Goal: Information Seeking & Learning: Learn about a topic

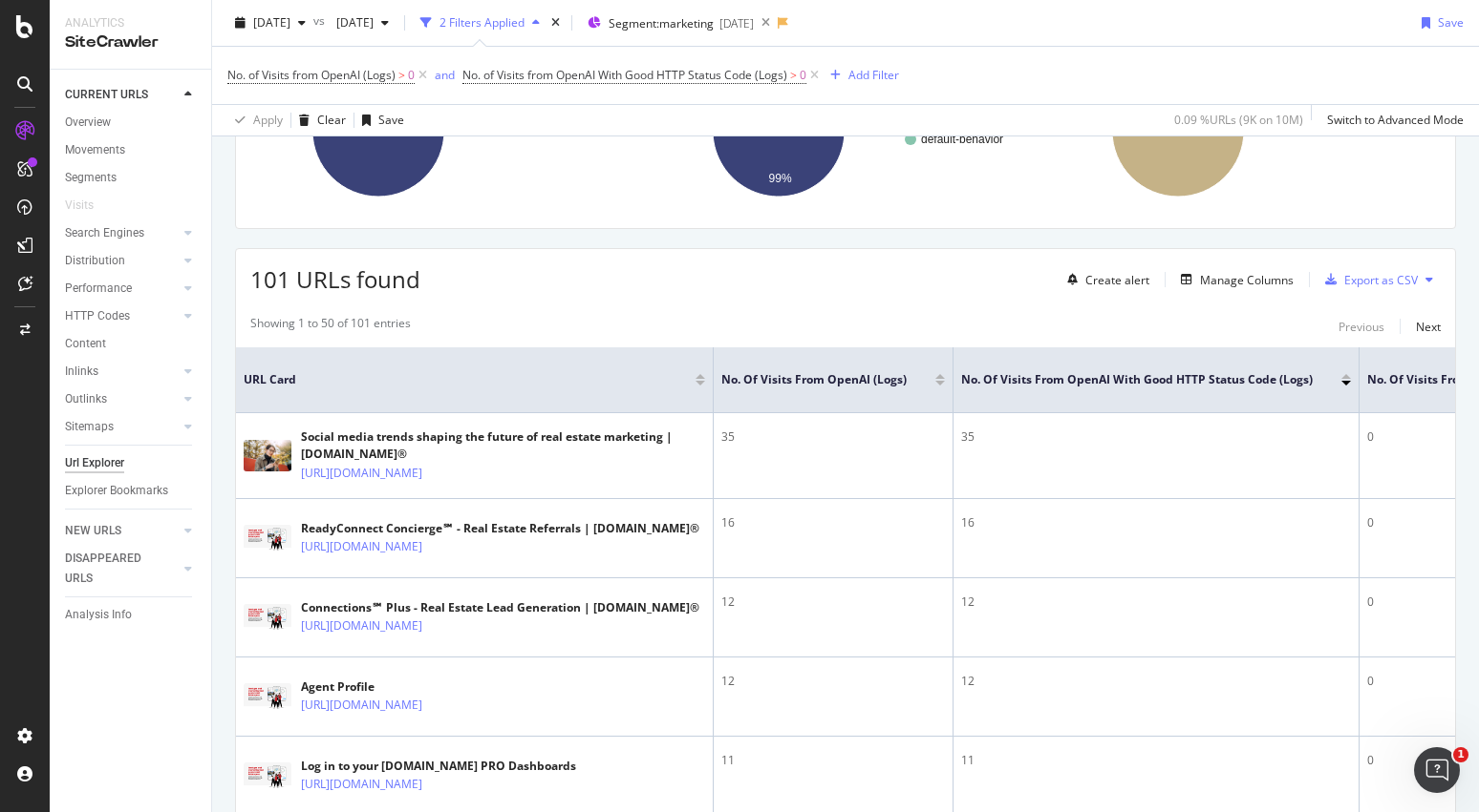
scroll to position [353, 0]
click at [305, 23] on icon "button" at bounding box center [302, 23] width 8 height 12
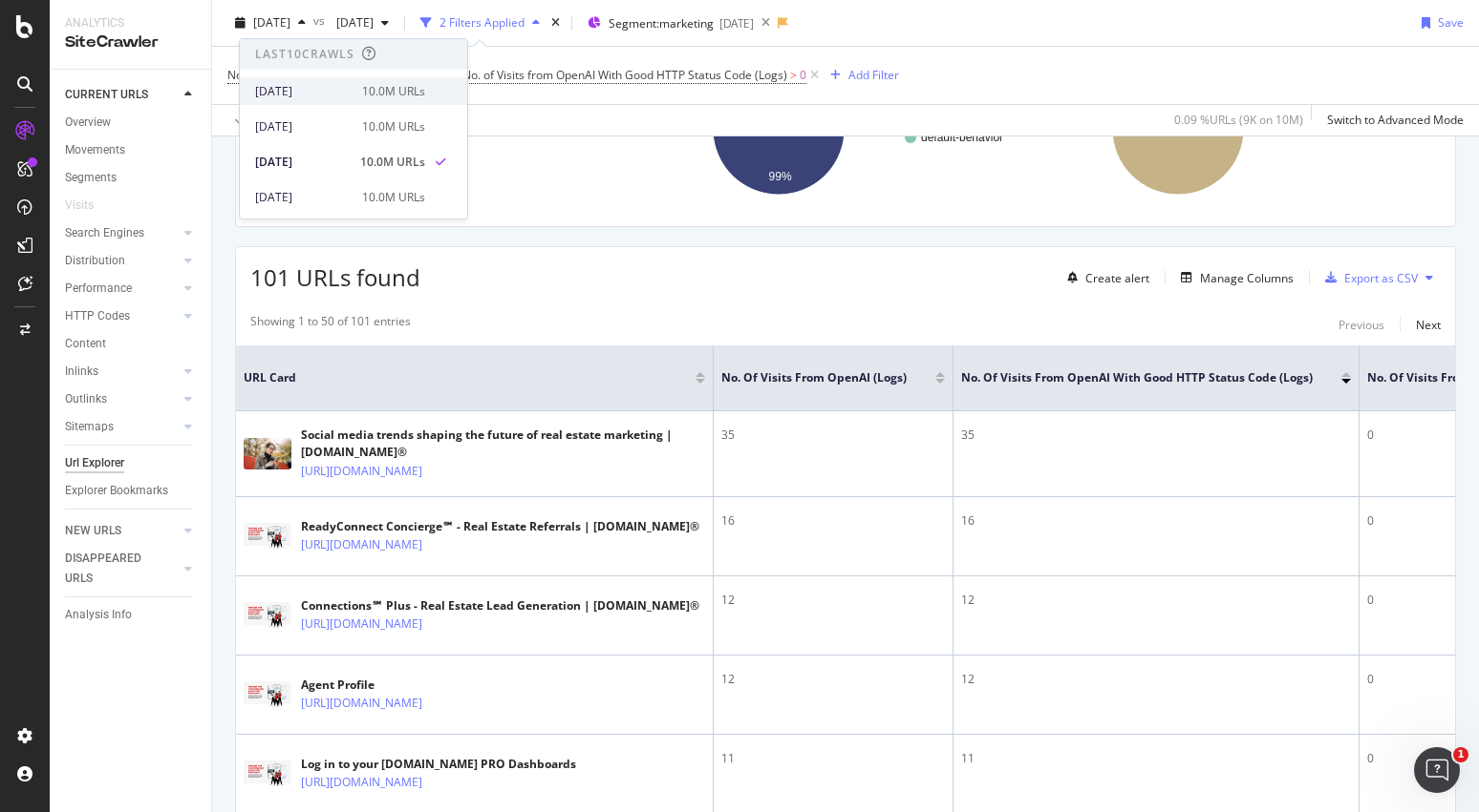
click at [337, 90] on div "[DATE]" at bounding box center [303, 92] width 95 height 17
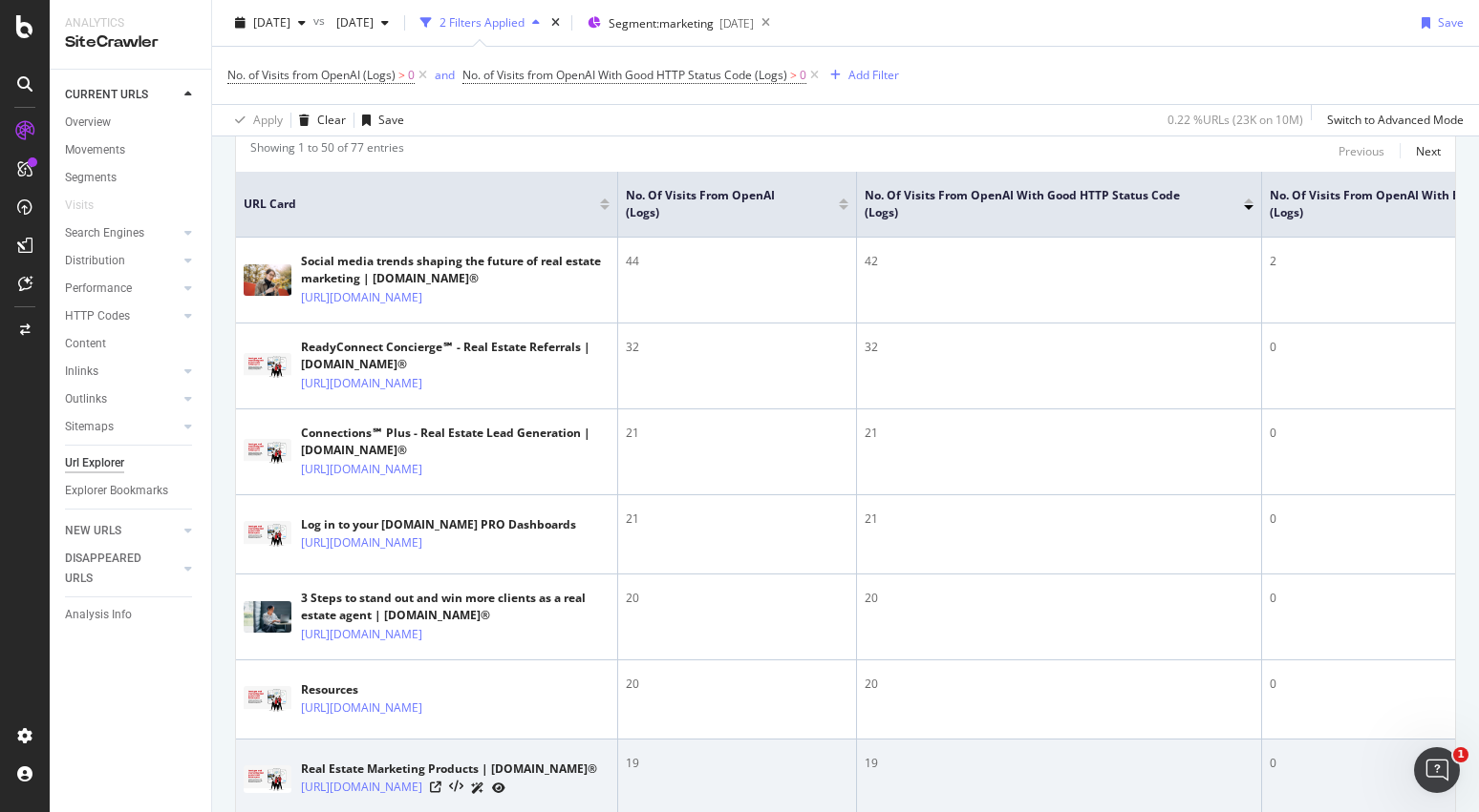
scroll to position [411, 0]
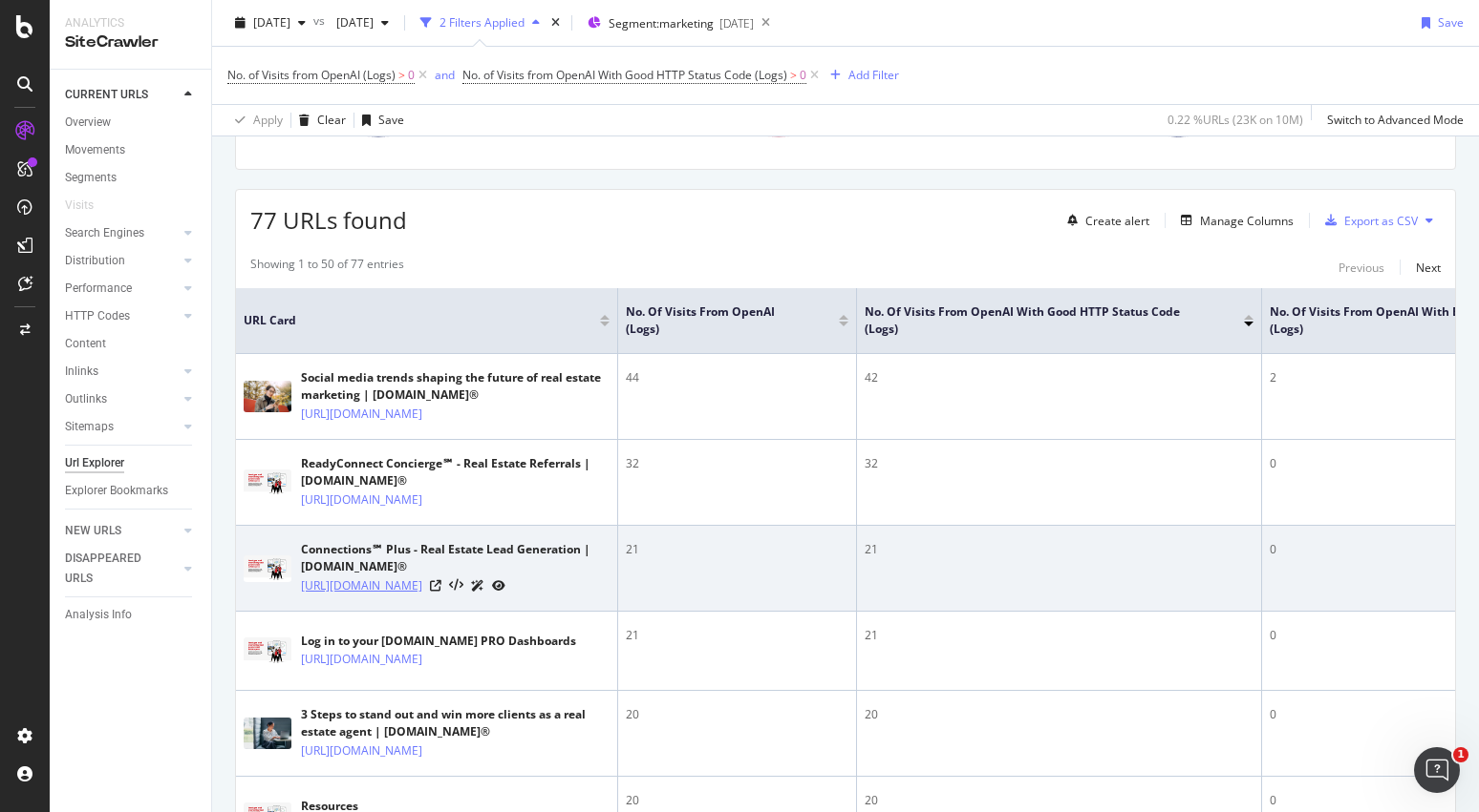
click at [423, 596] on link "https://www.realtor.com/marketing/real-estate-lead-generation/connections-plus/" at bounding box center [361, 586] width 121 height 19
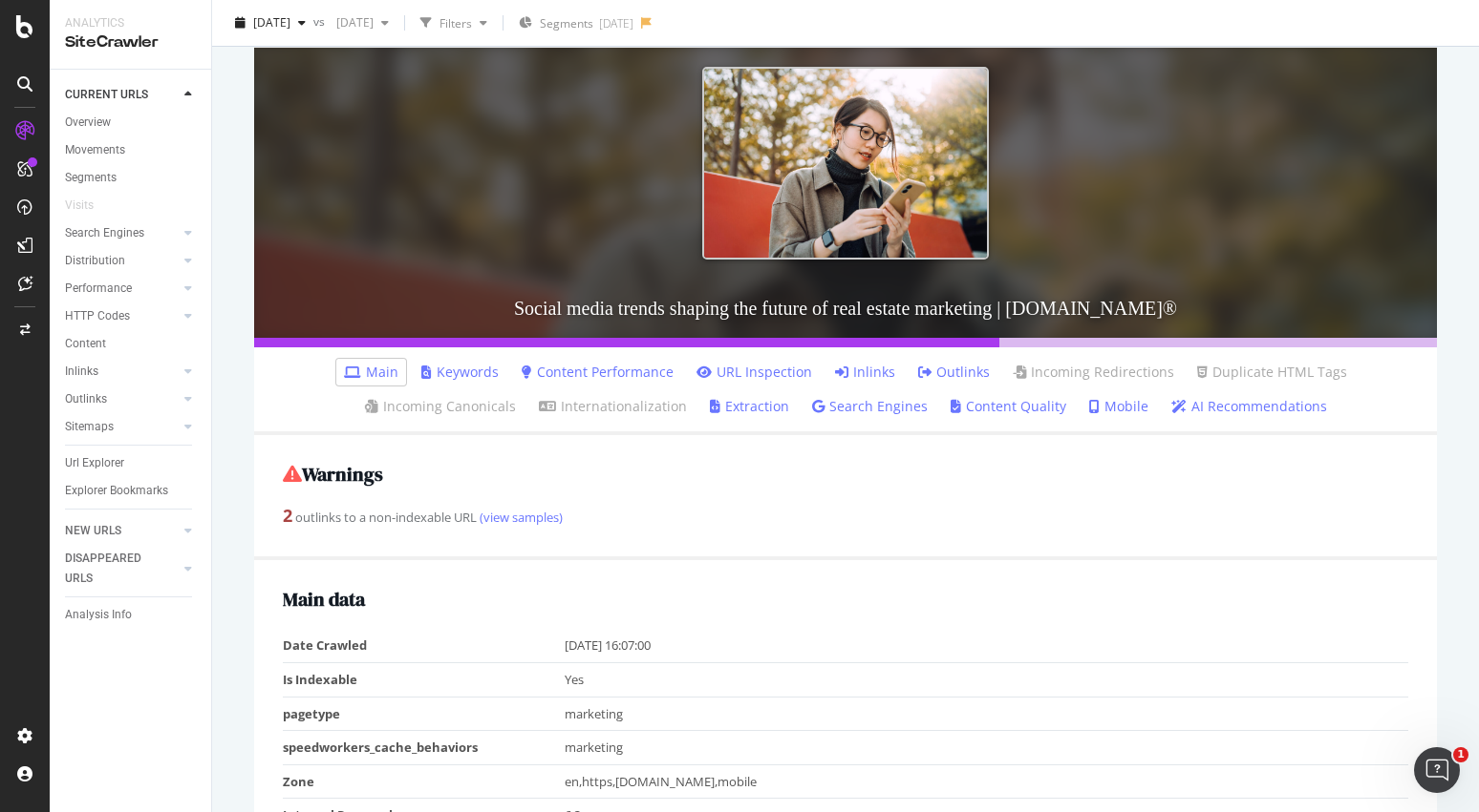
scroll to position [388, 0]
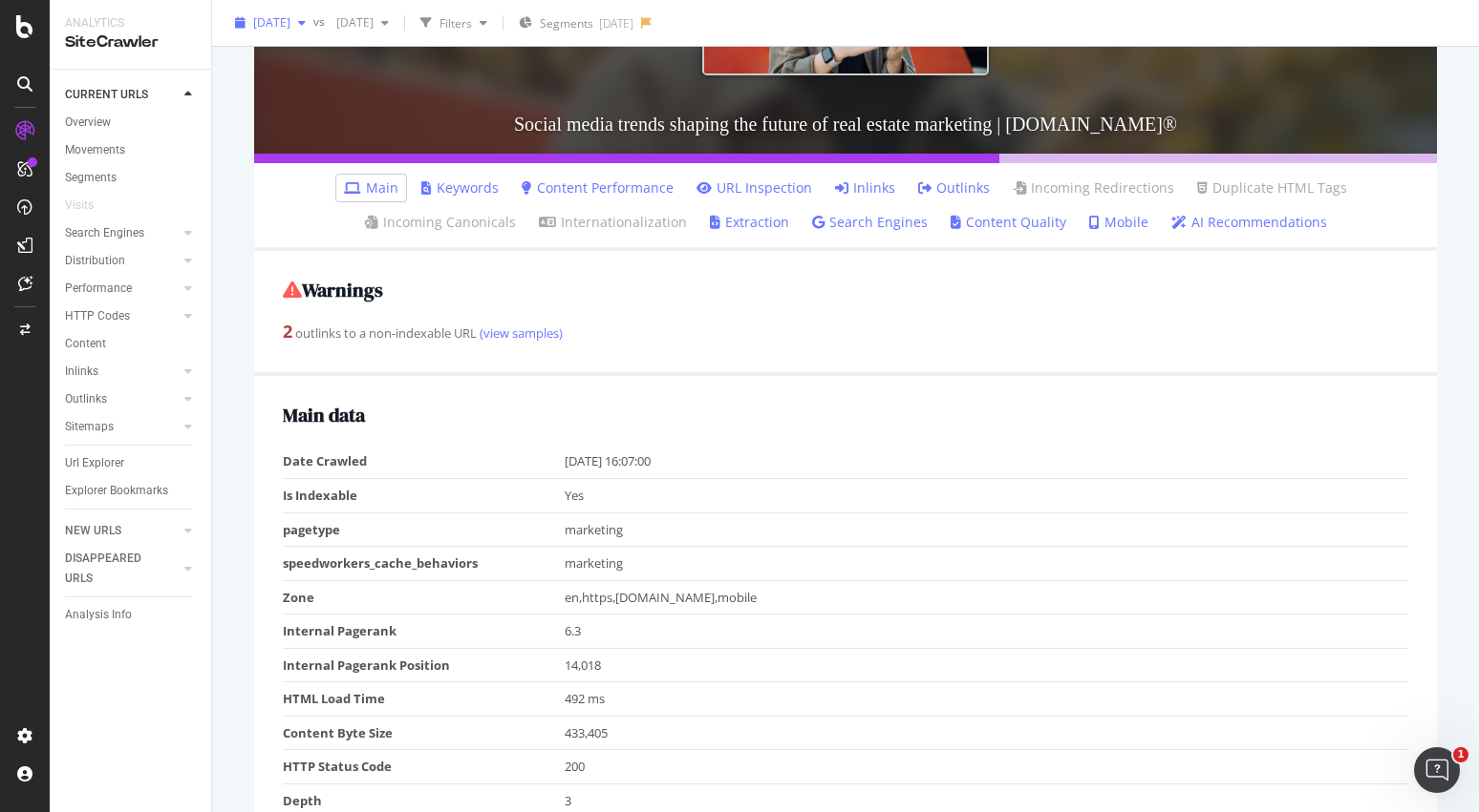
click at [313, 17] on div "button" at bounding box center [302, 23] width 23 height 12
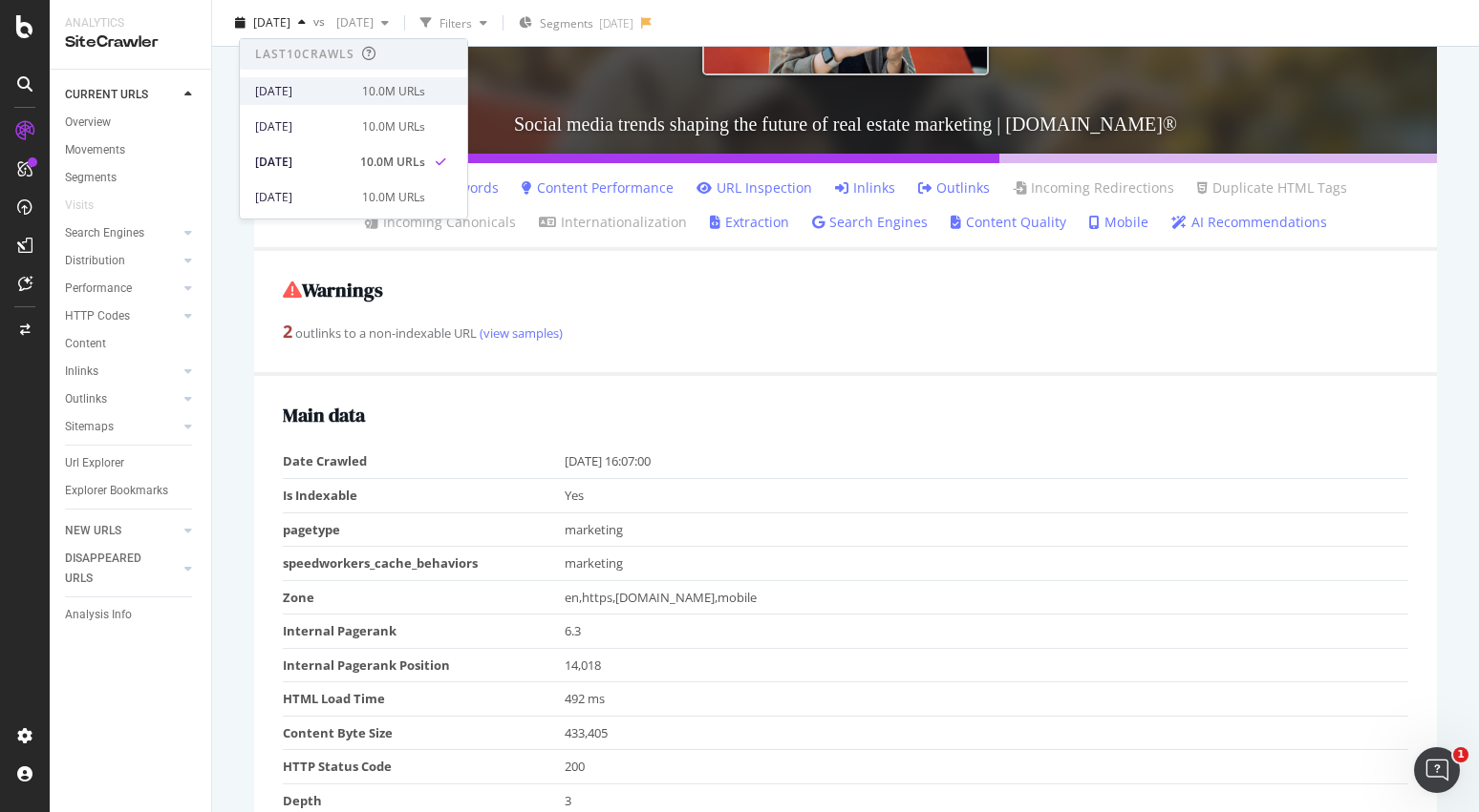
click at [330, 90] on div "2025 Oct. 1st" at bounding box center [303, 92] width 95 height 17
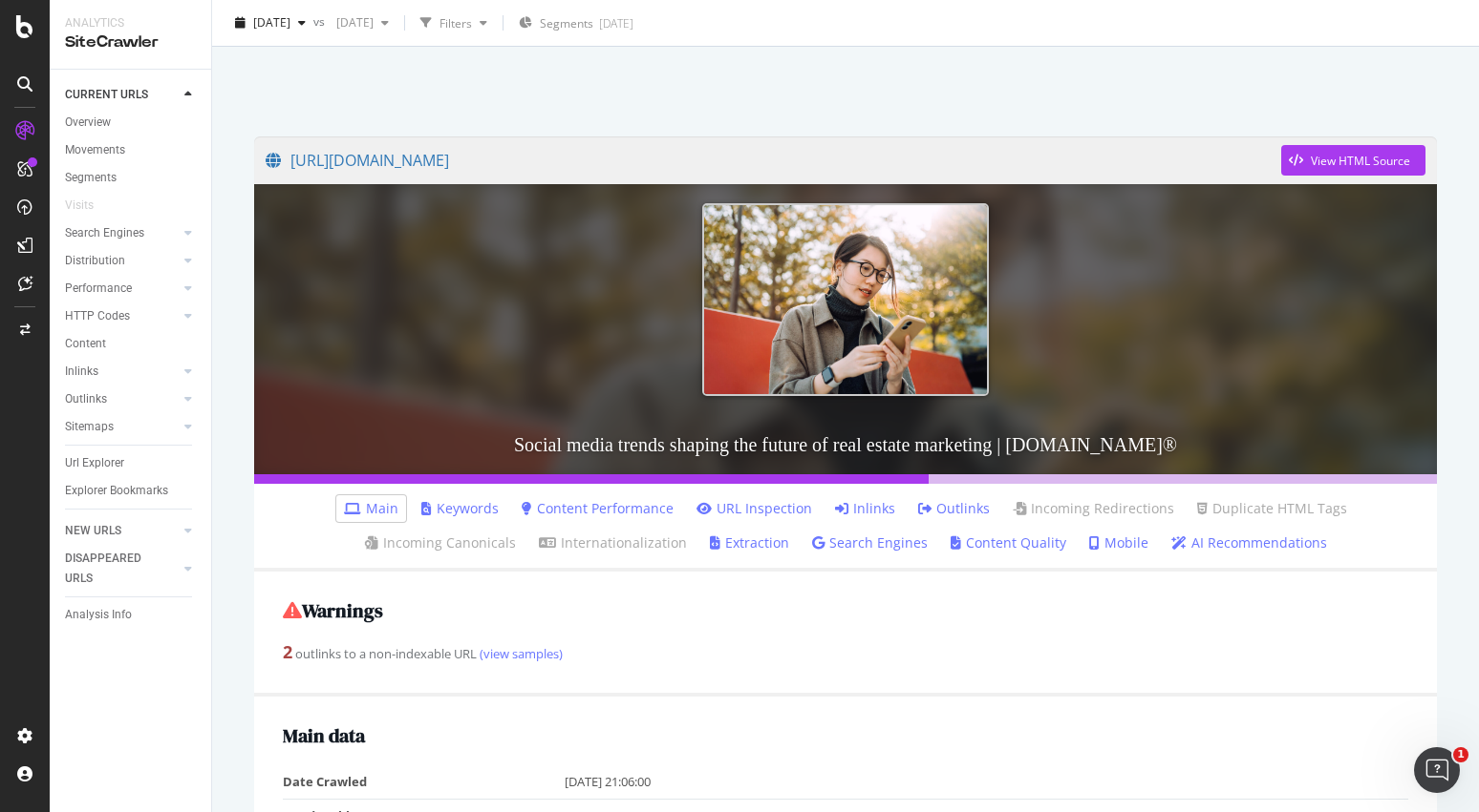
scroll to position [74, 0]
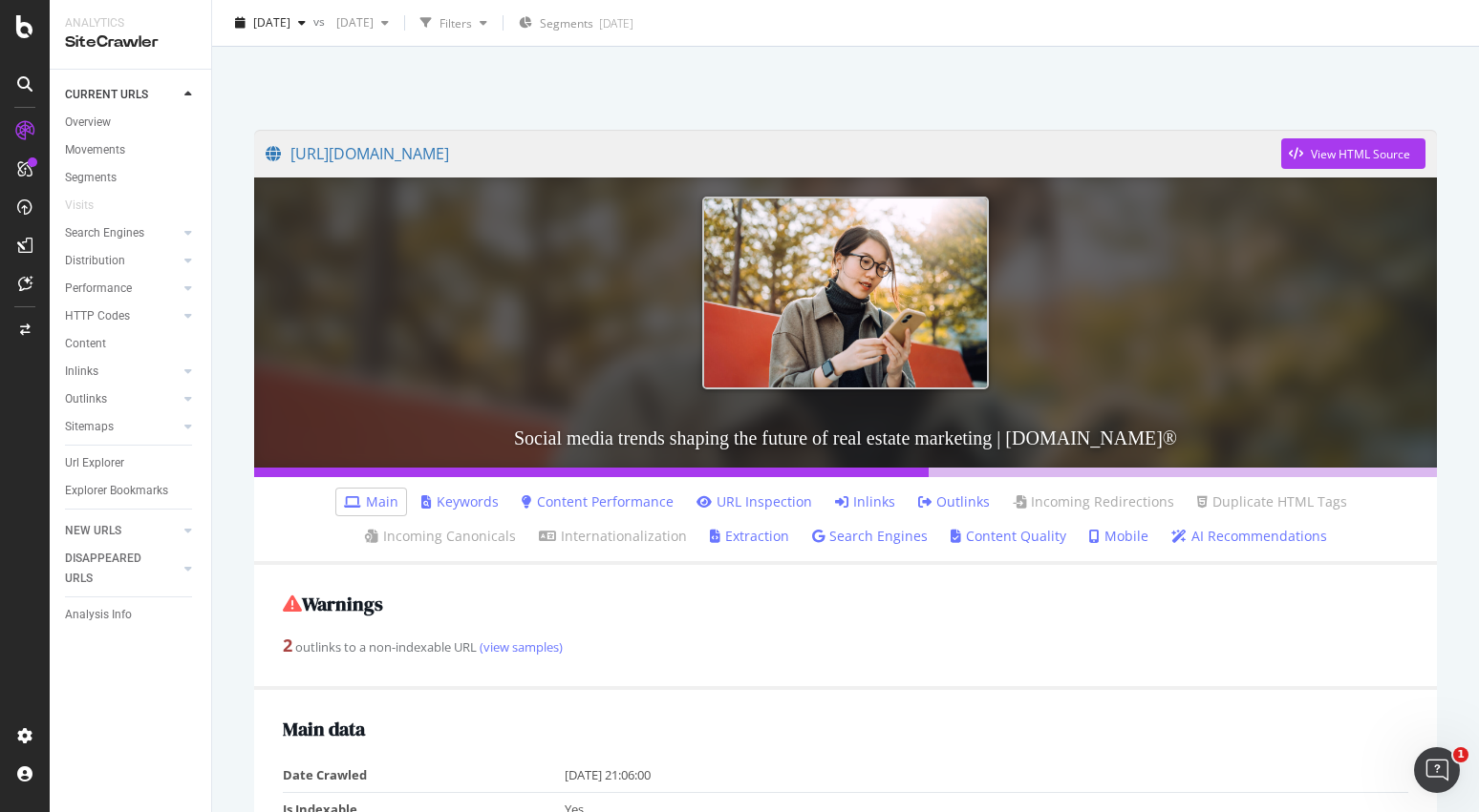
click at [1172, 537] on link "AI Recommendations" at bounding box center [1249, 537] width 156 height 19
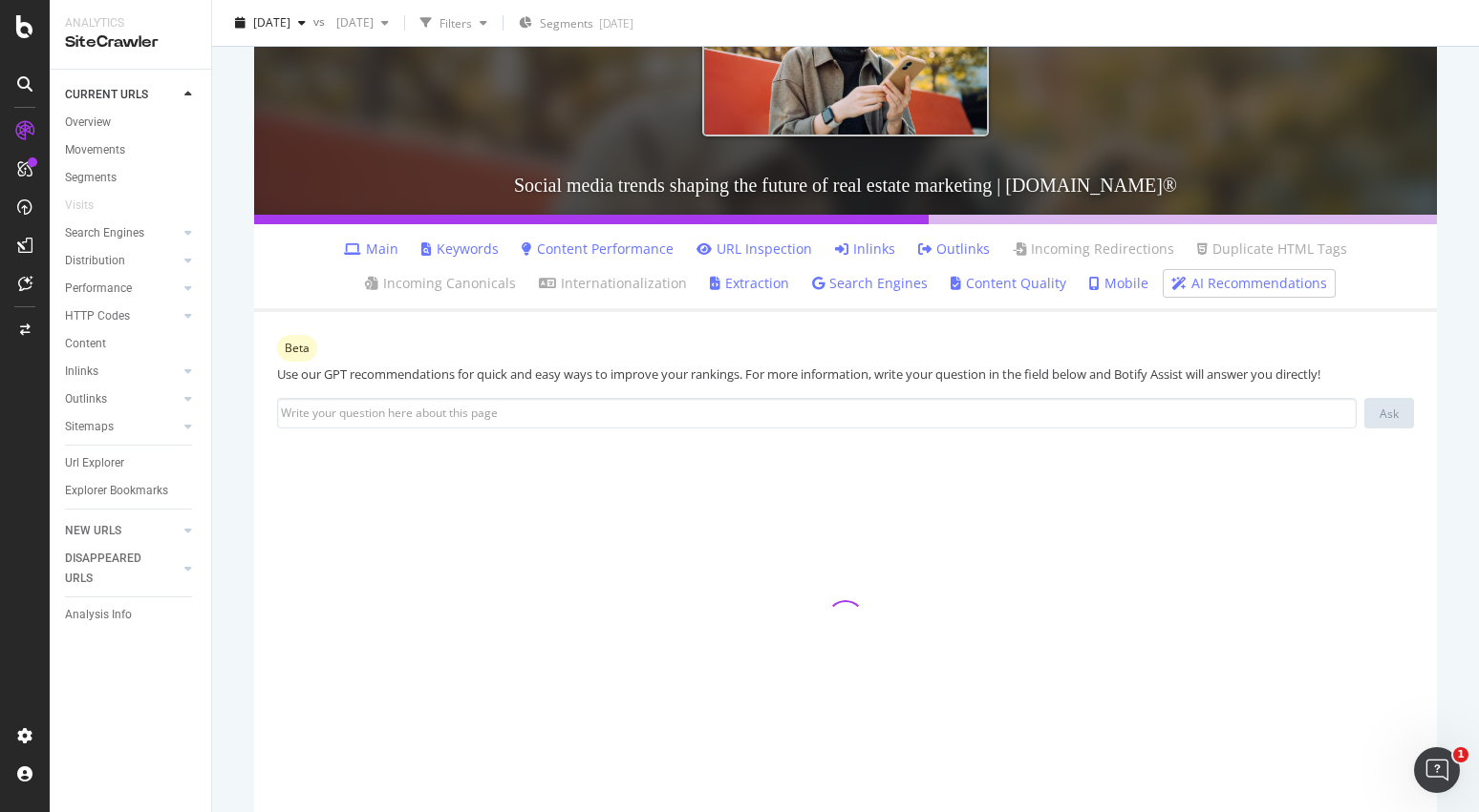
scroll to position [367, 0]
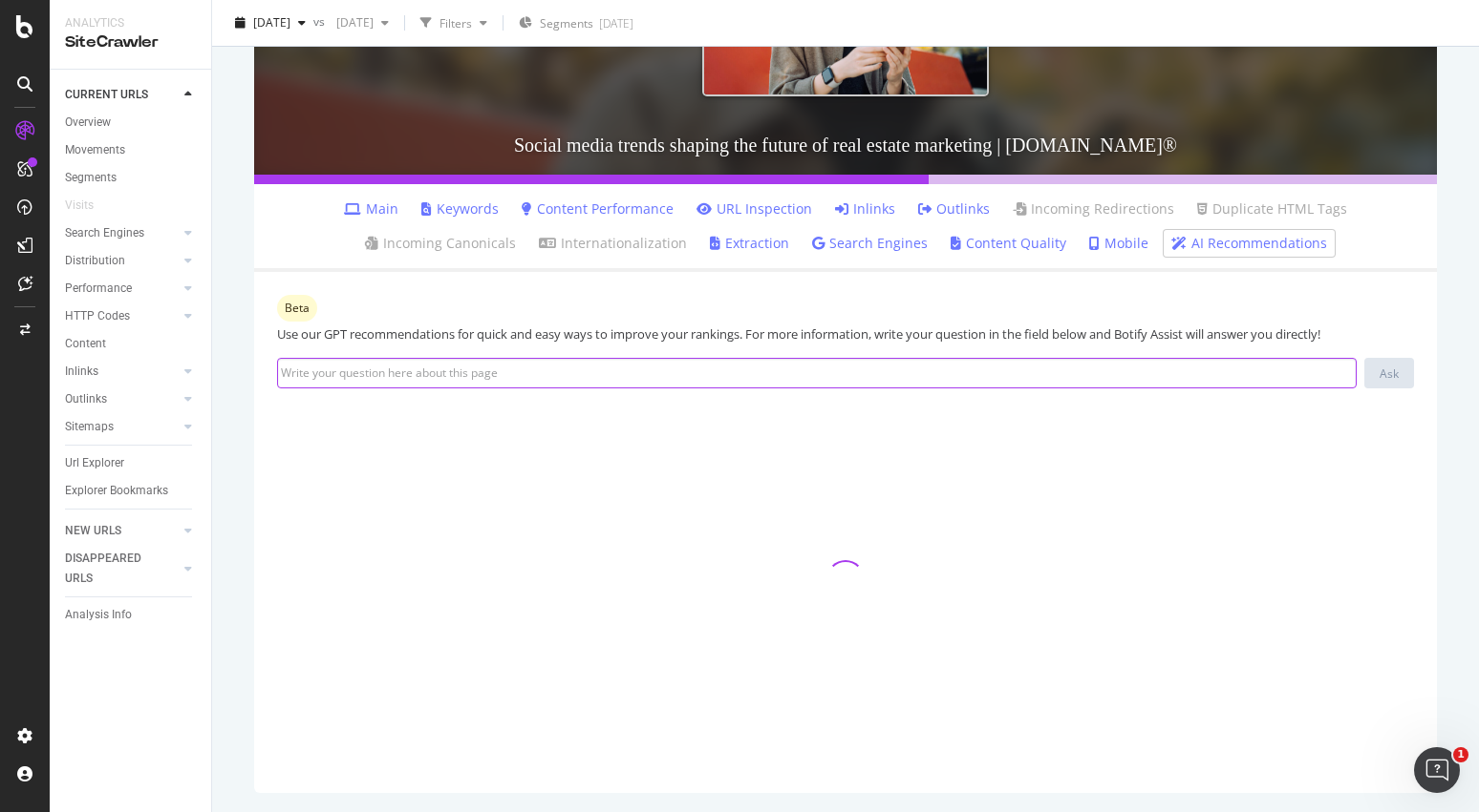
click at [983, 375] on input at bounding box center [816, 373] width 1079 height 31
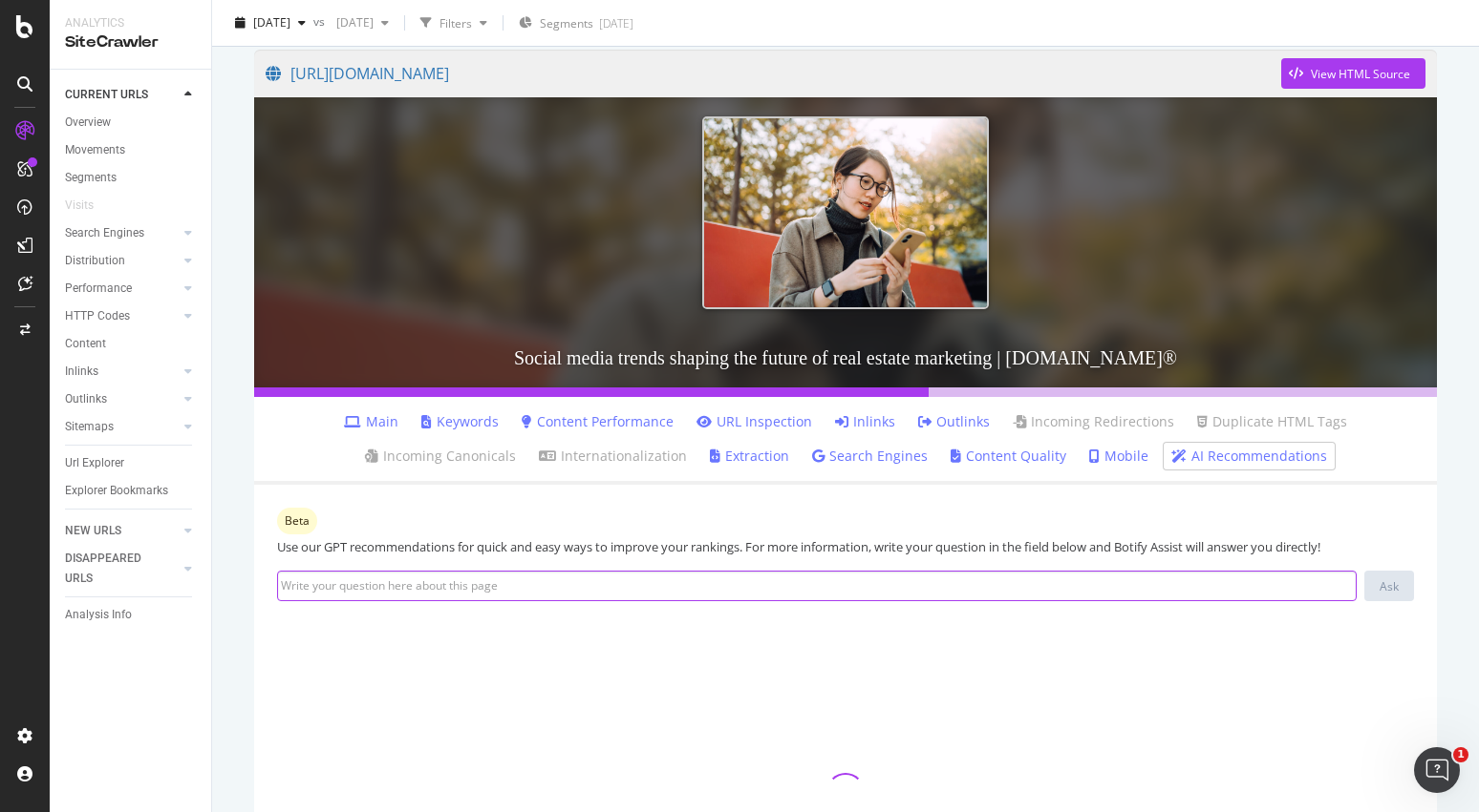
scroll to position [155, 0]
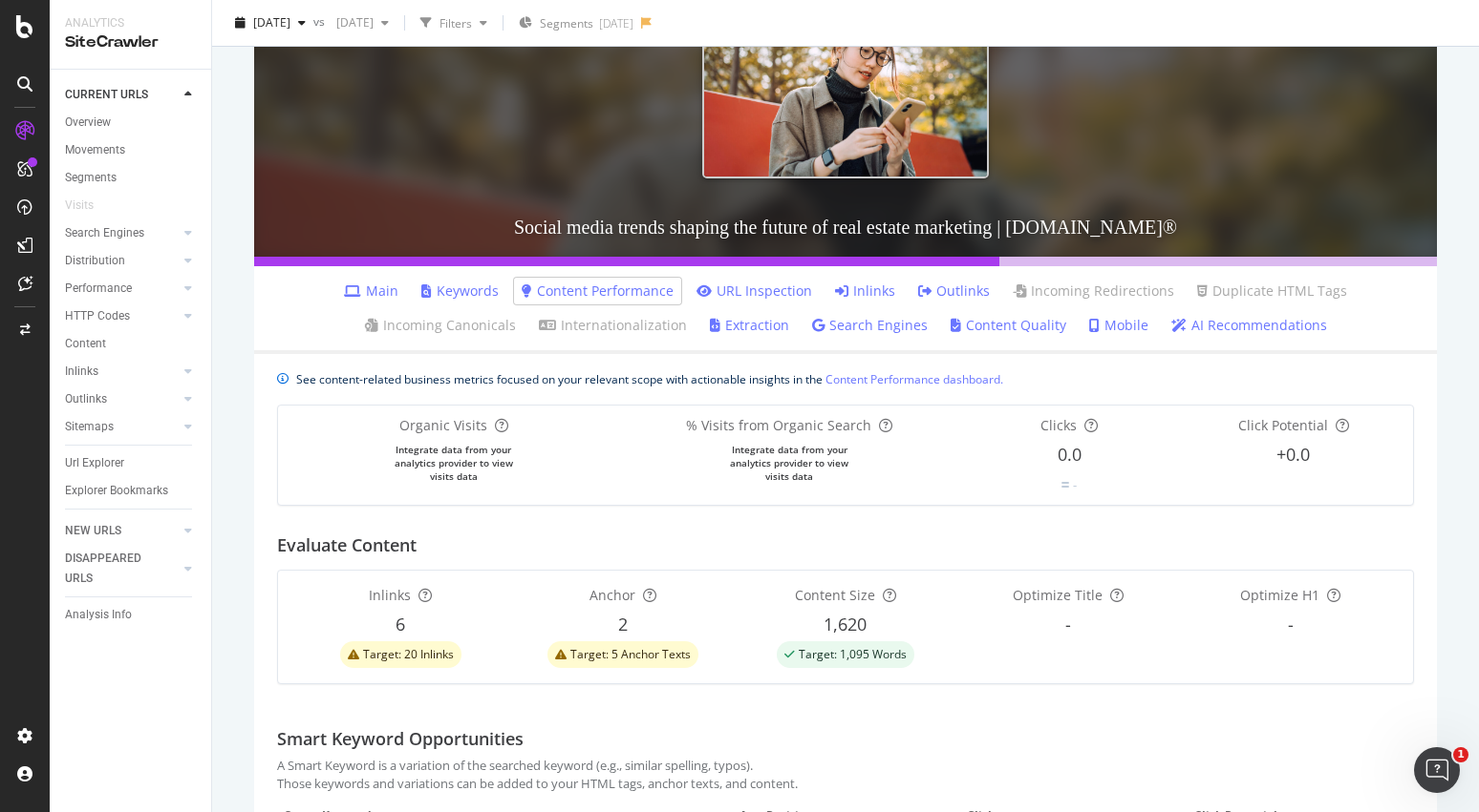
scroll to position [290, 0]
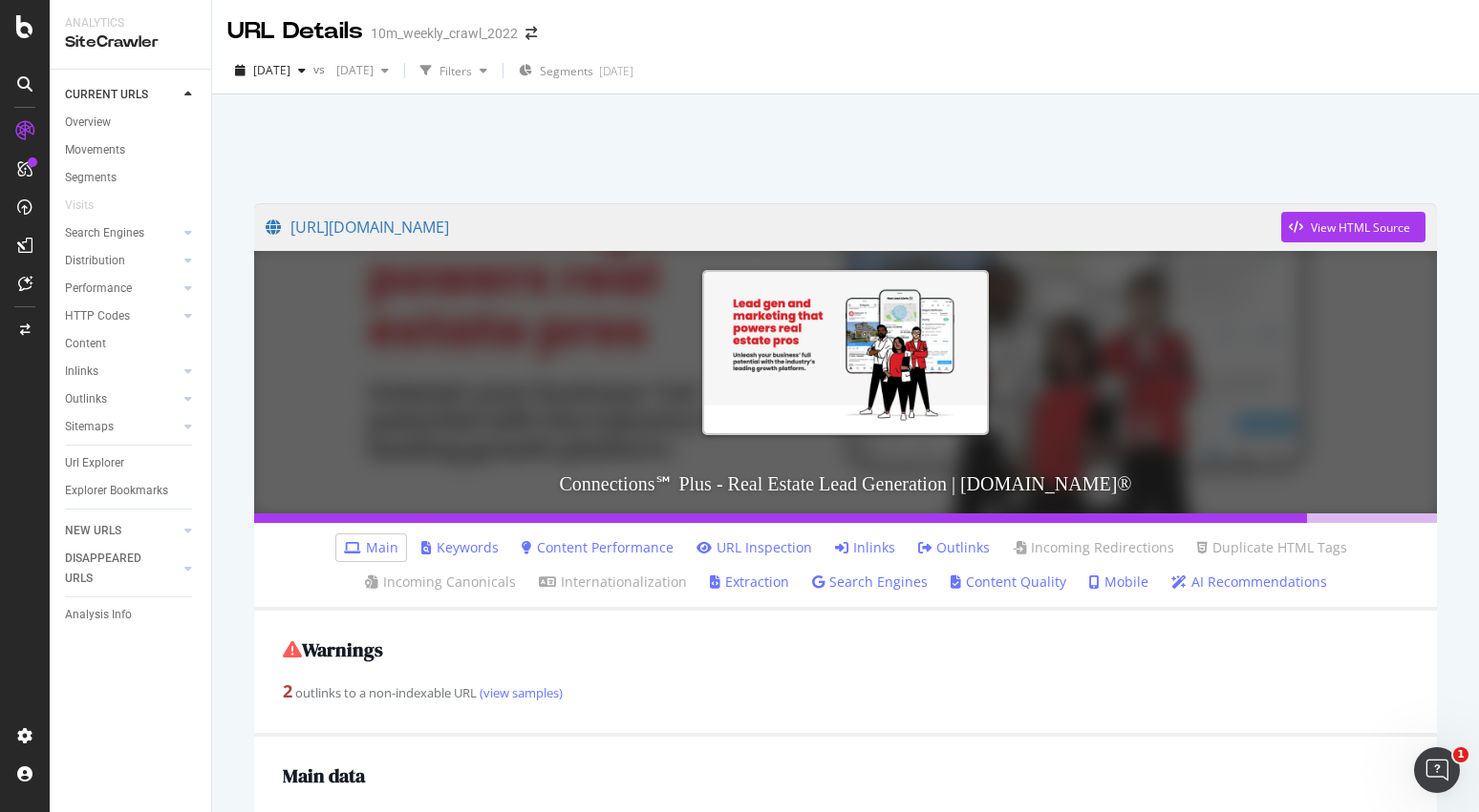
scroll to position [142, 0]
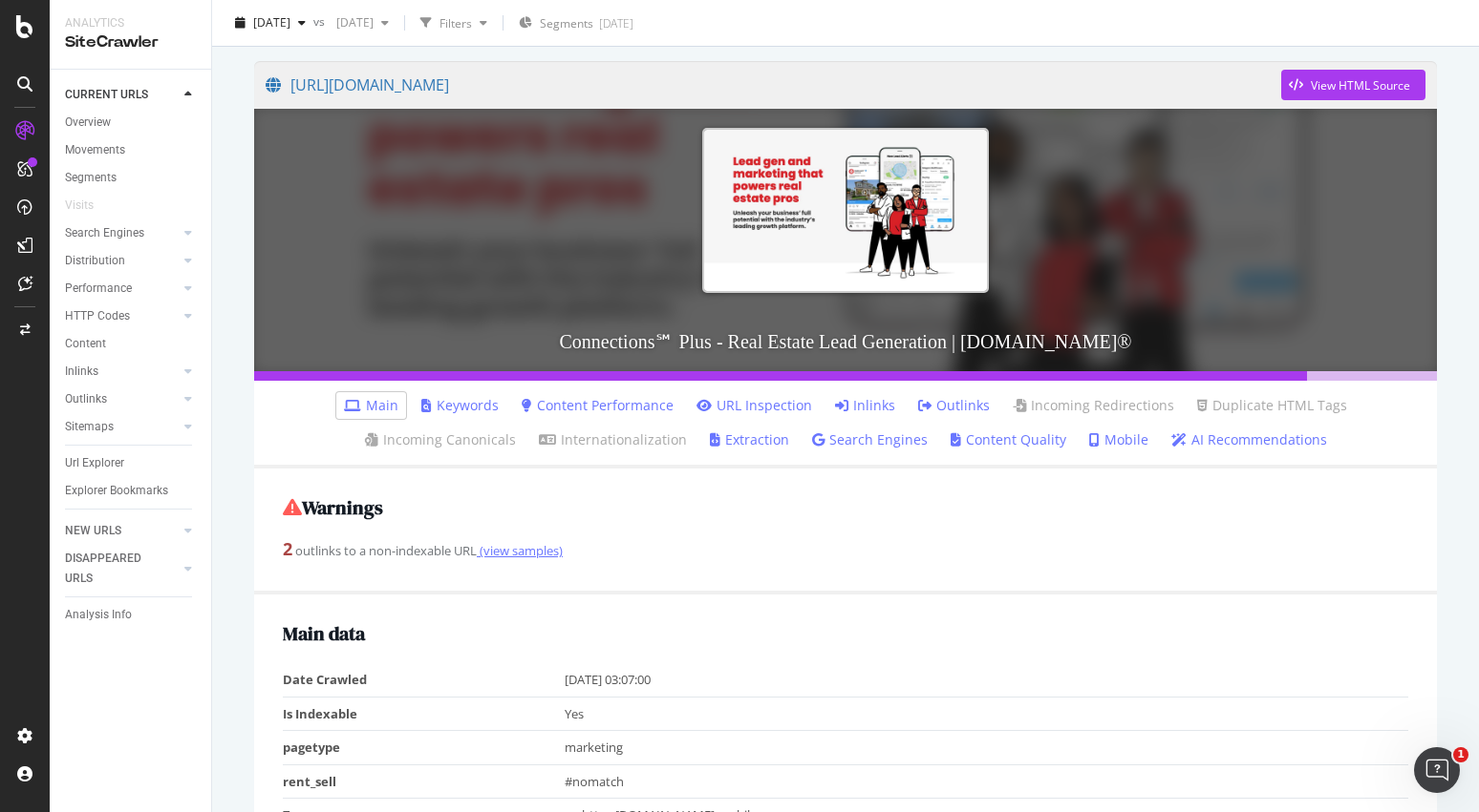
click at [524, 551] on link "(view samples)" at bounding box center [520, 551] width 86 height 17
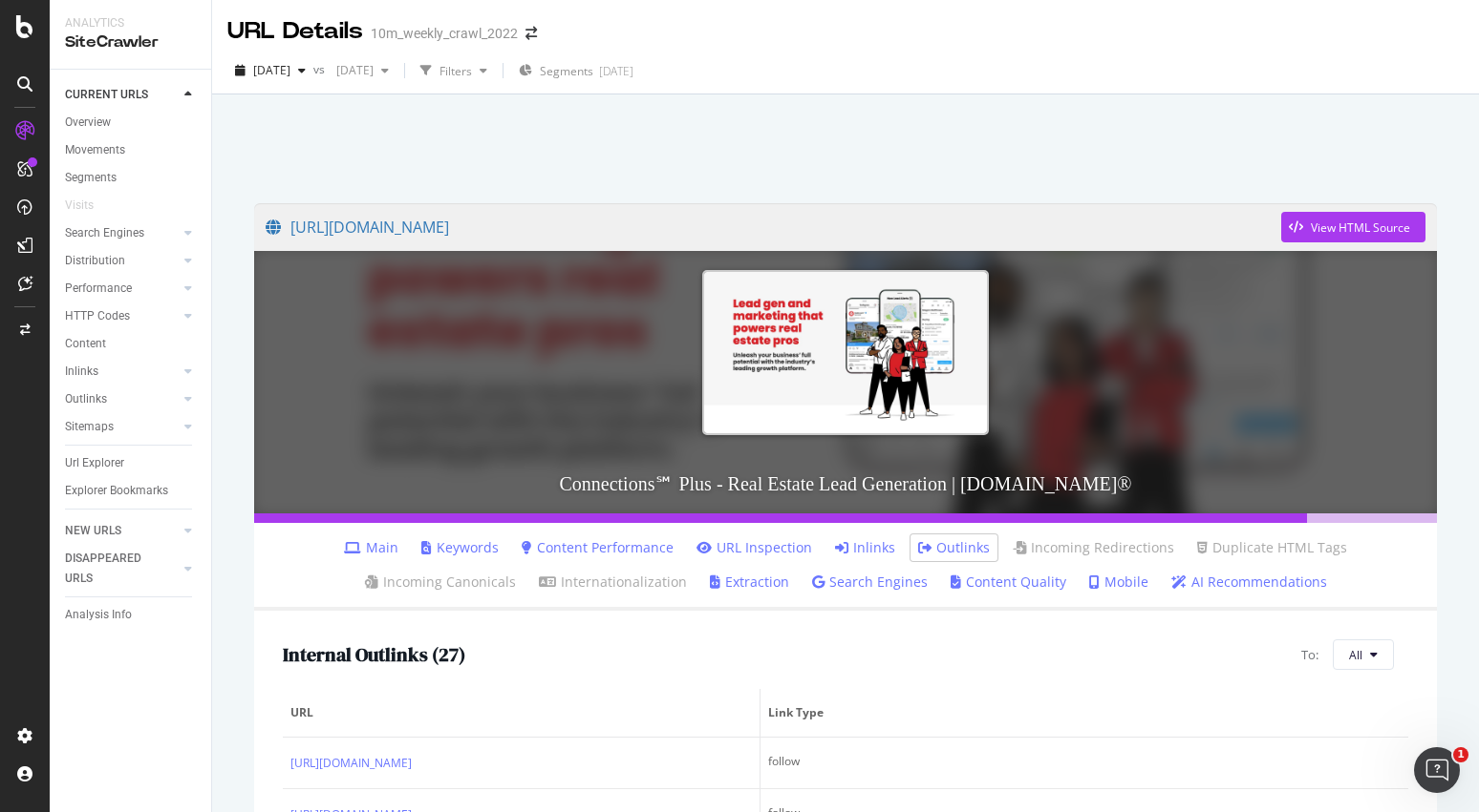
click at [1172, 589] on link "AI Recommendations" at bounding box center [1249, 583] width 156 height 19
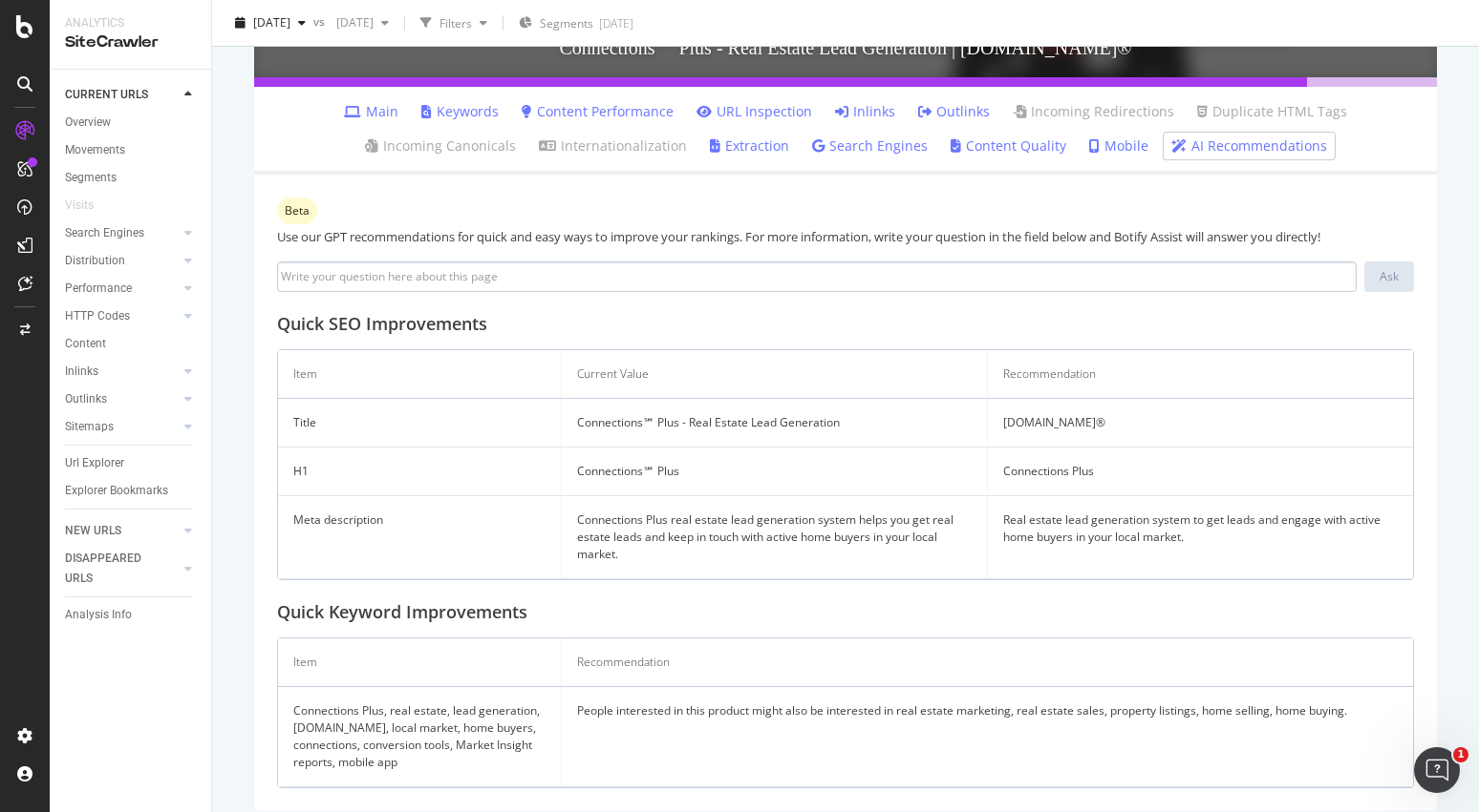
scroll to position [454, 0]
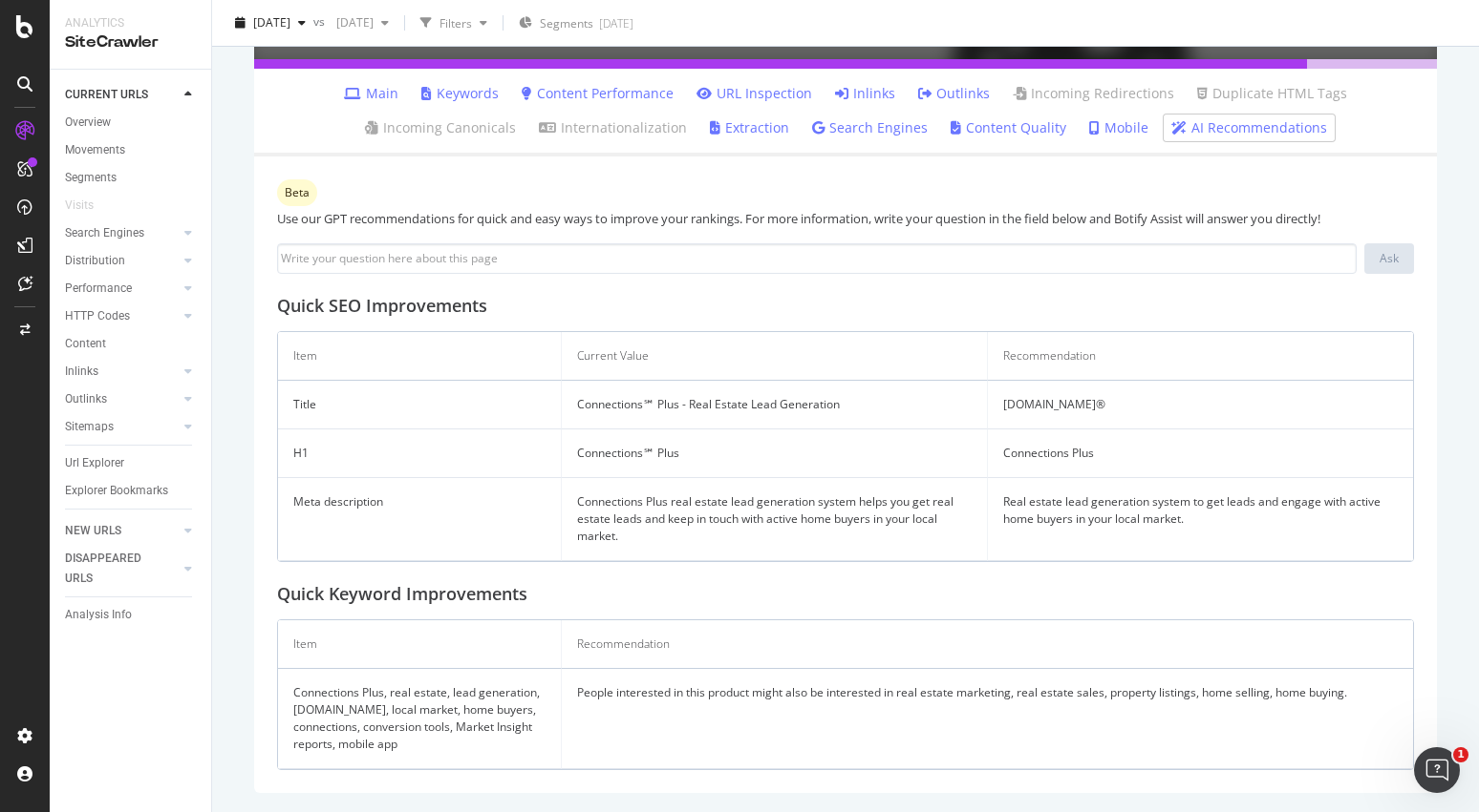
click at [861, 698] on td "People interested in this product might also be interested in real estate marke…" at bounding box center [987, 719] width 851 height 100
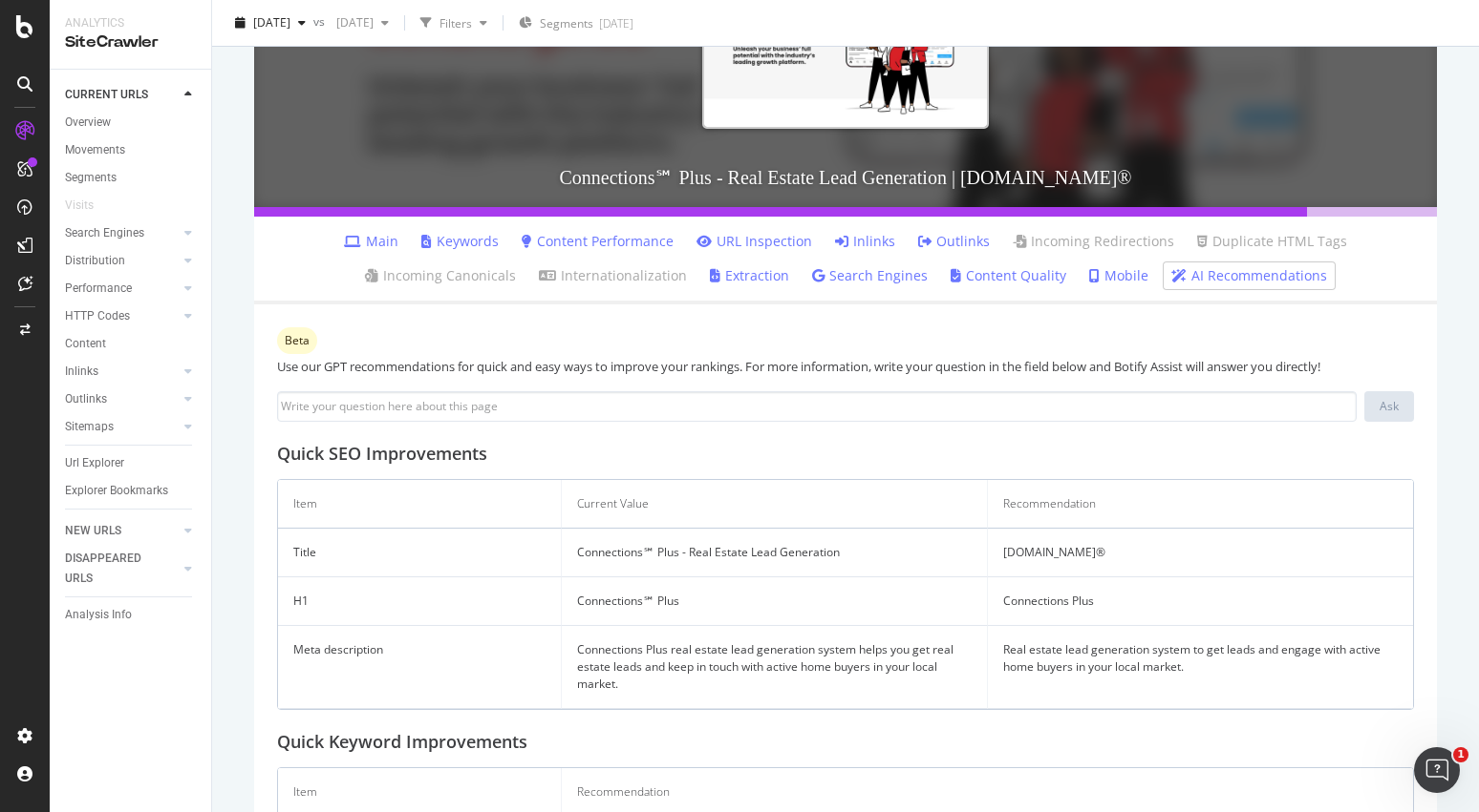
scroll to position [309, 0]
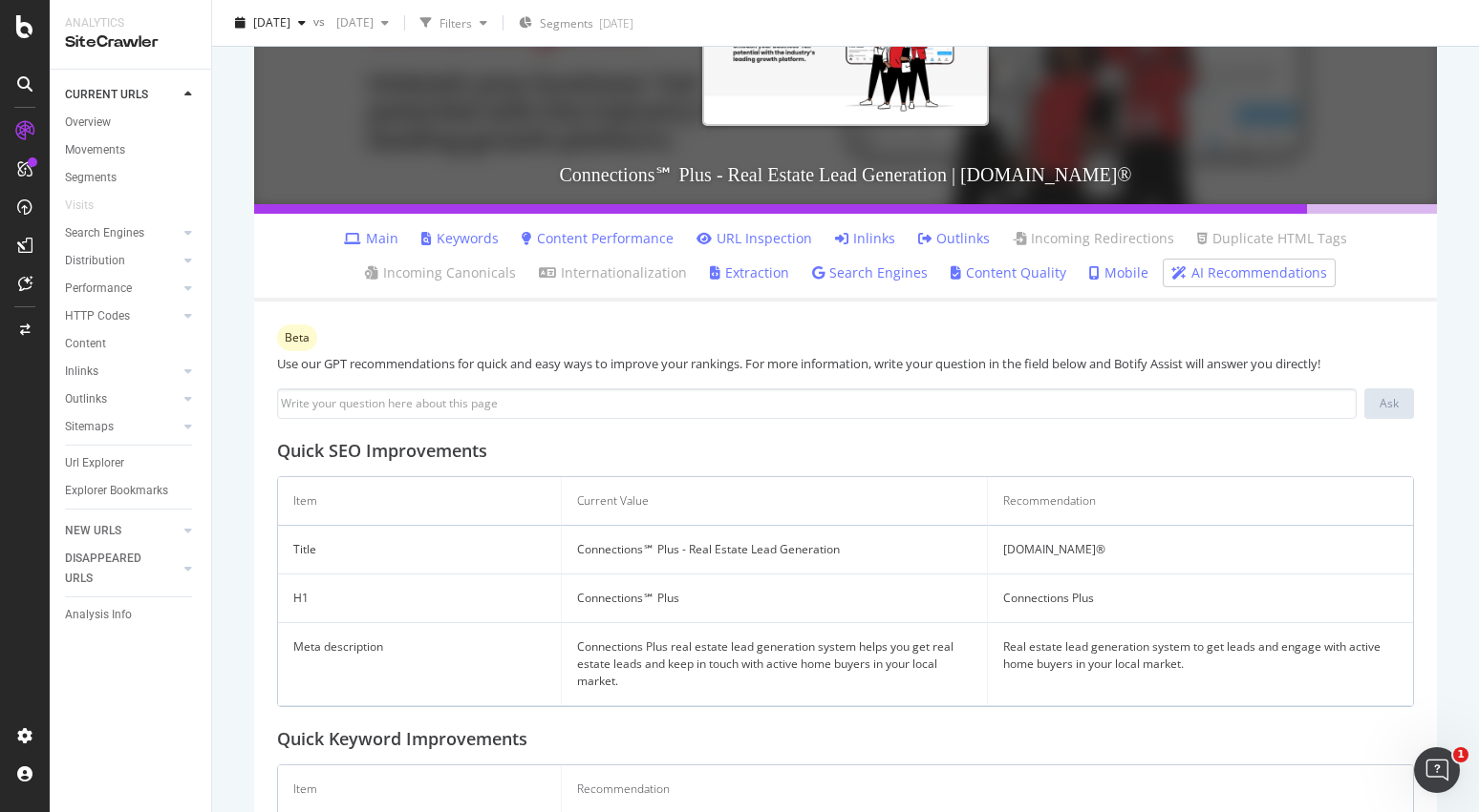
click at [951, 272] on link "Content Quality" at bounding box center [1008, 274] width 115 height 19
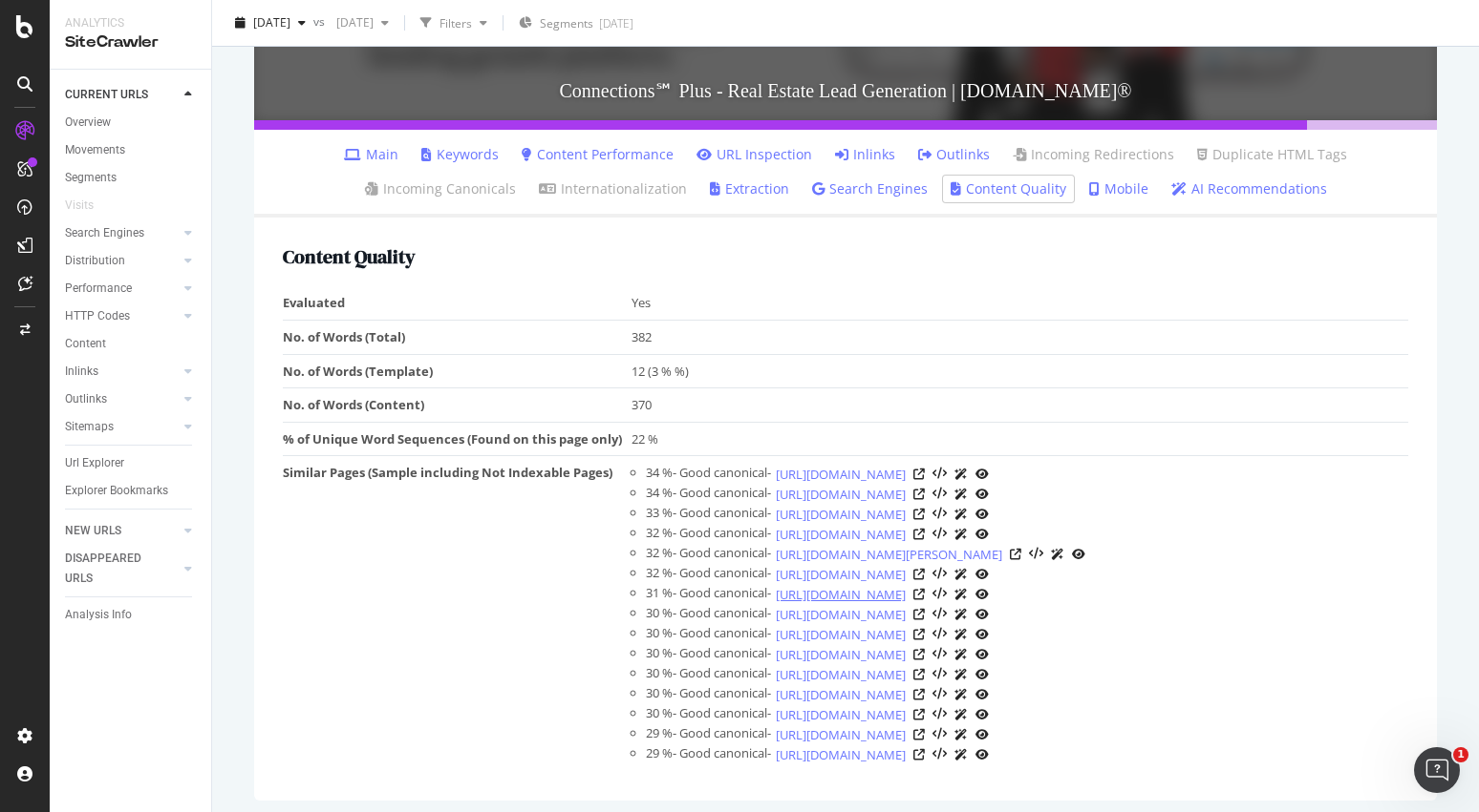
scroll to position [395, 0]
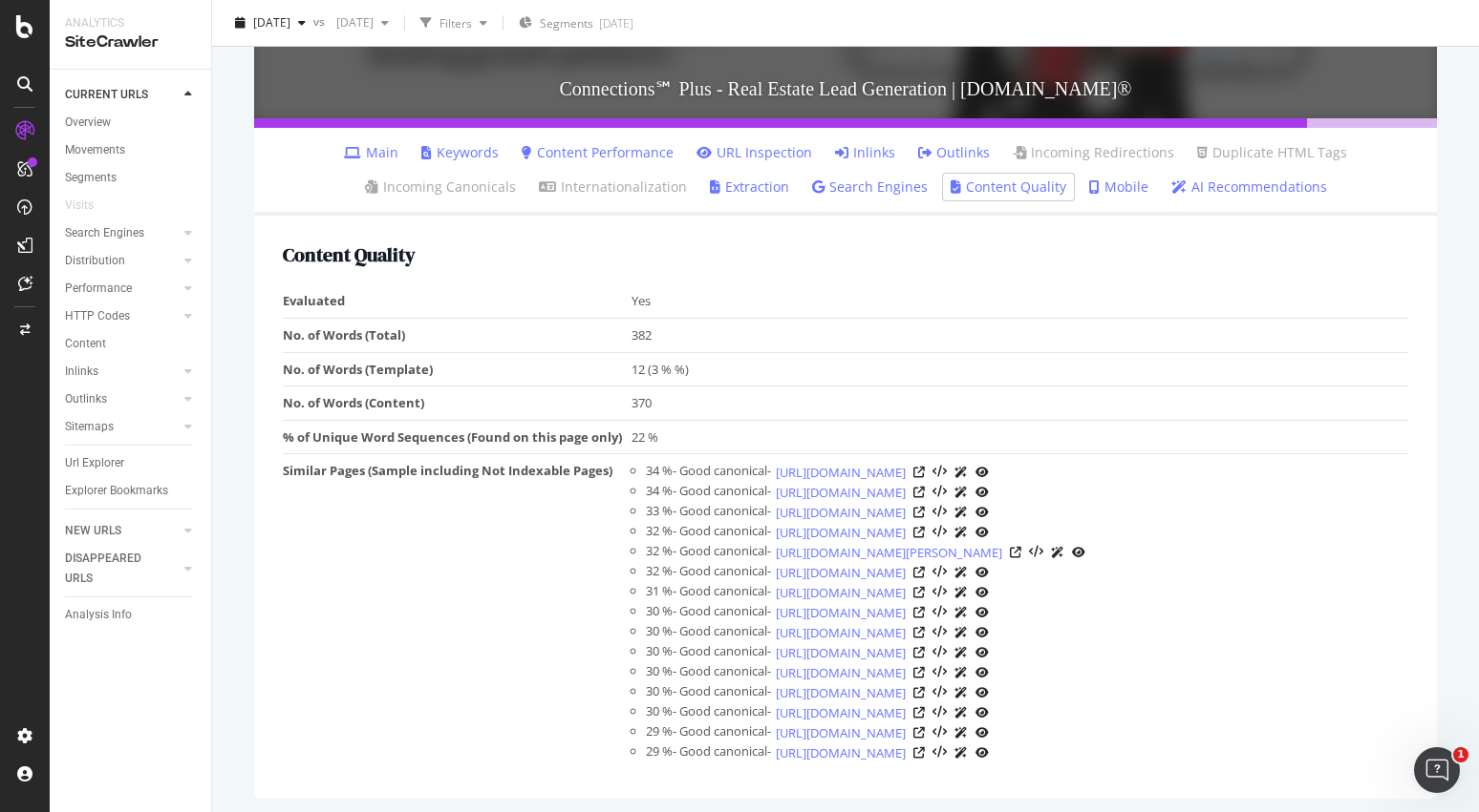
click at [968, 591] on icon at bounding box center [961, 593] width 13 height 12
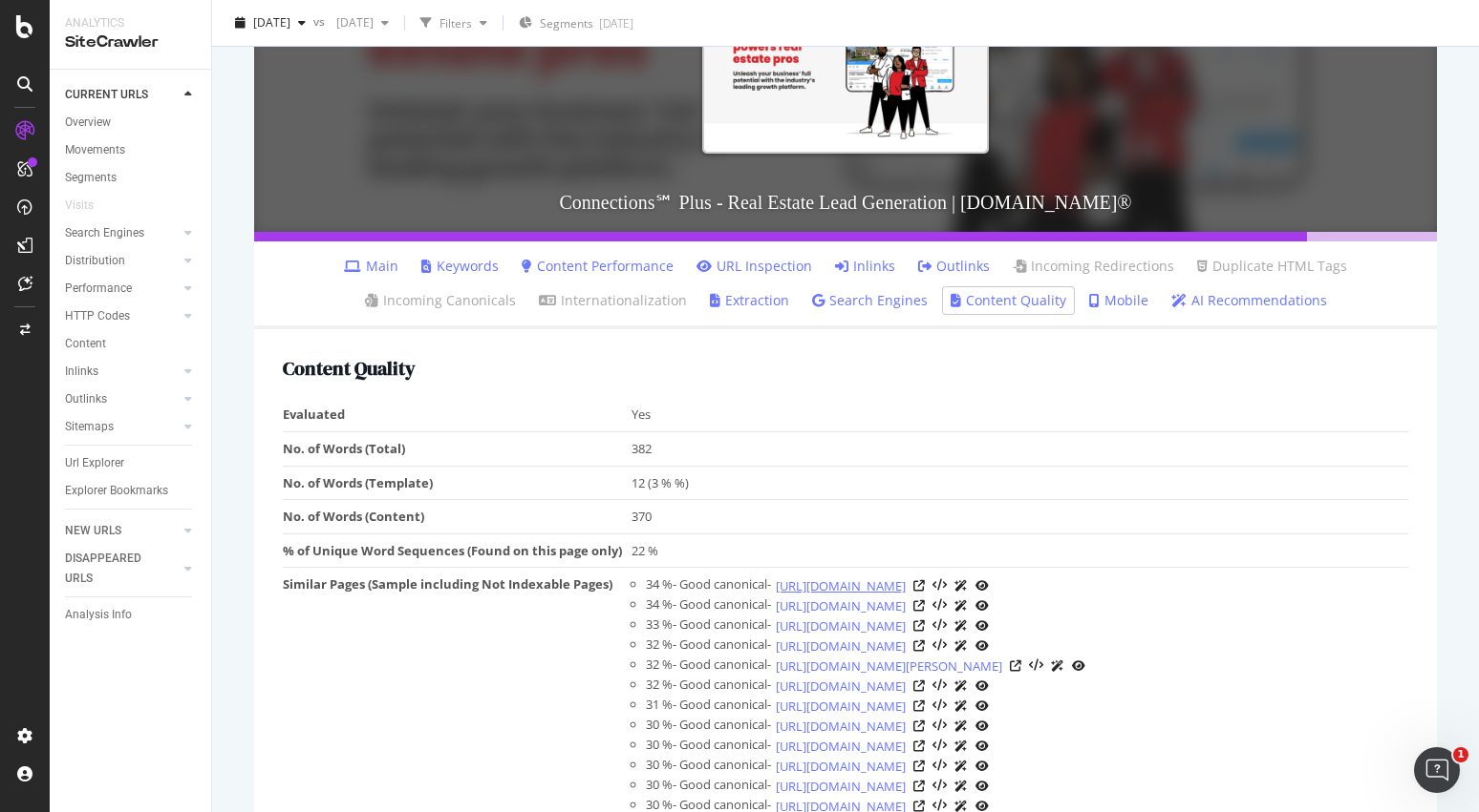
scroll to position [293, 0]
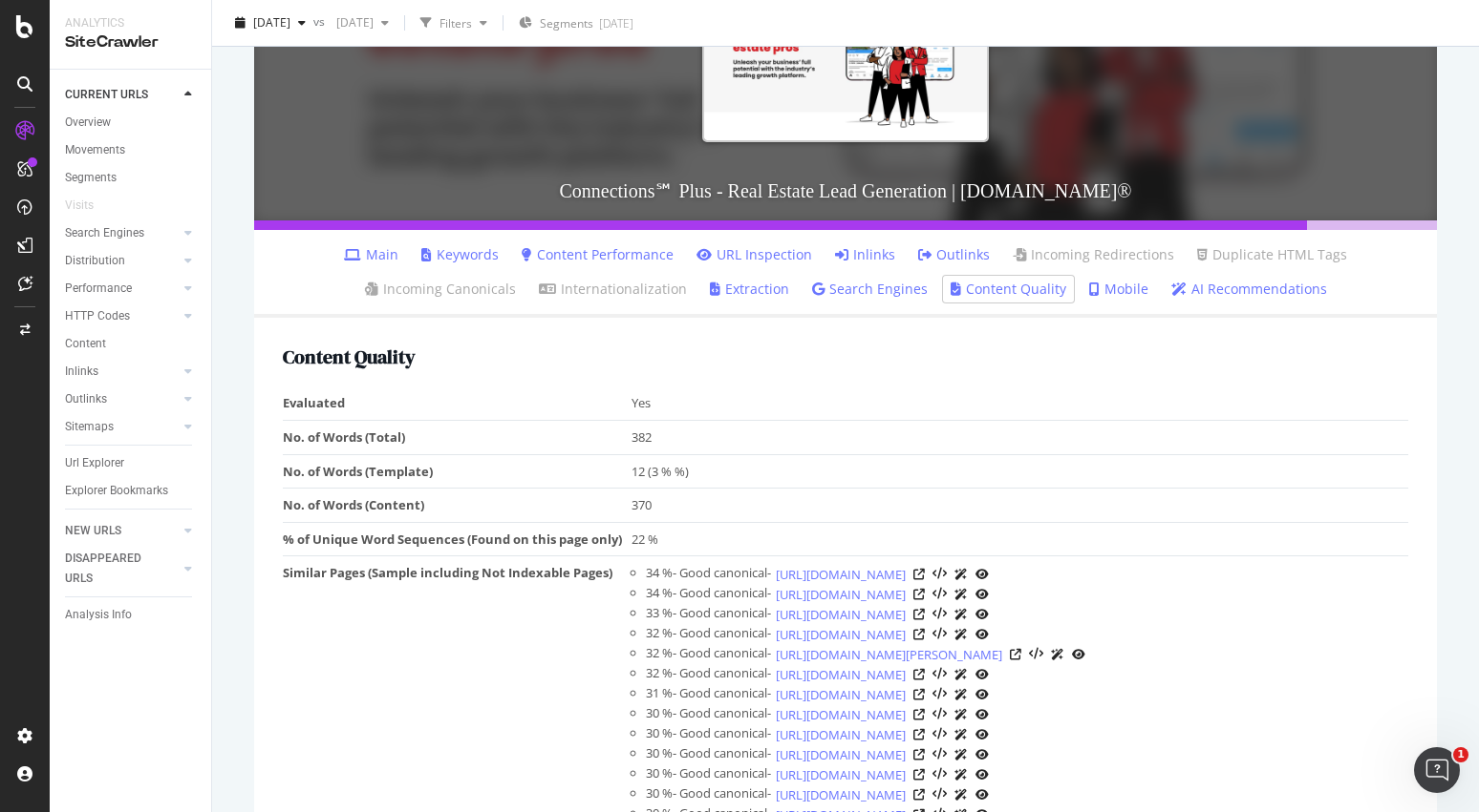
click at [968, 578] on icon at bounding box center [961, 575] width 13 height 12
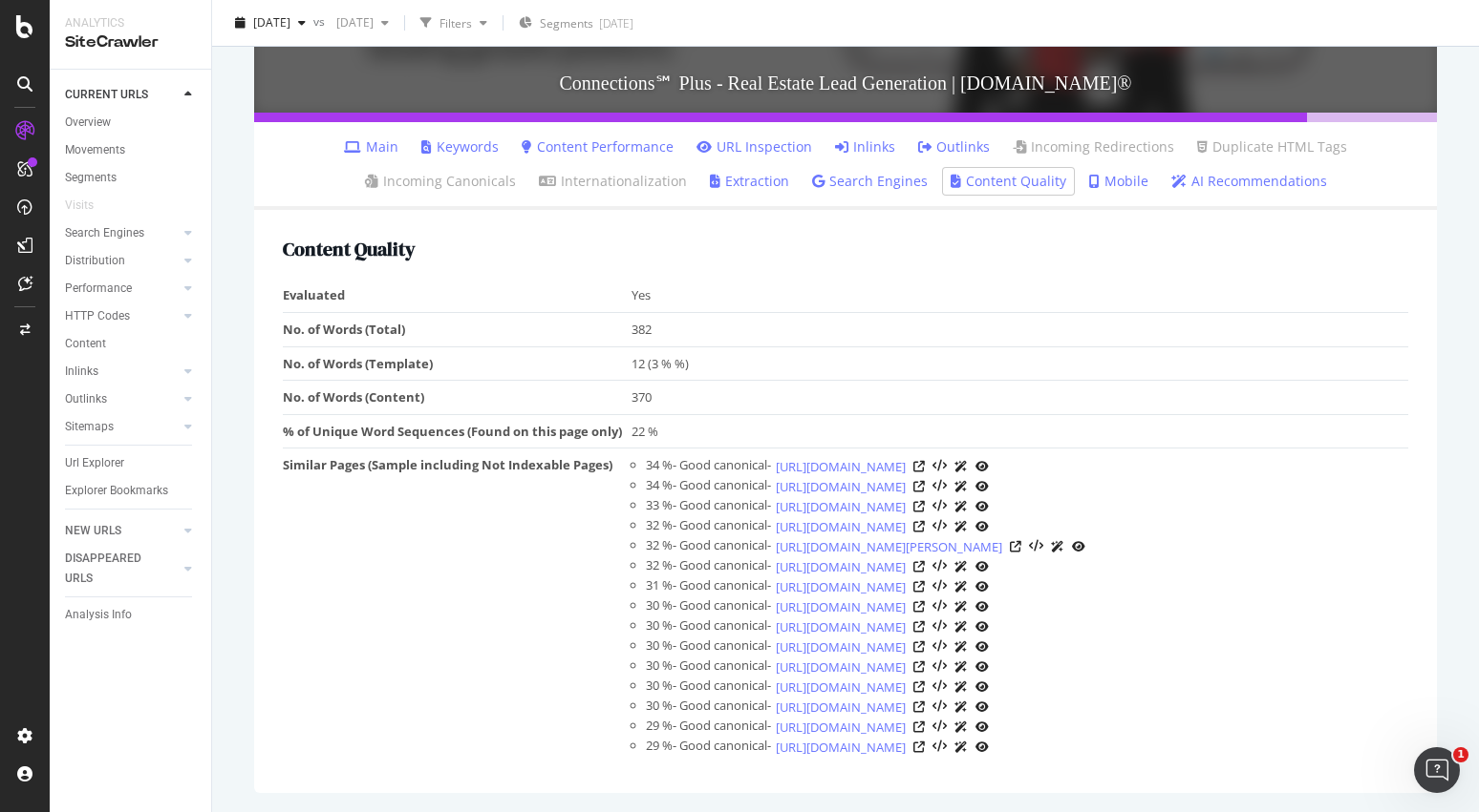
scroll to position [419, 0]
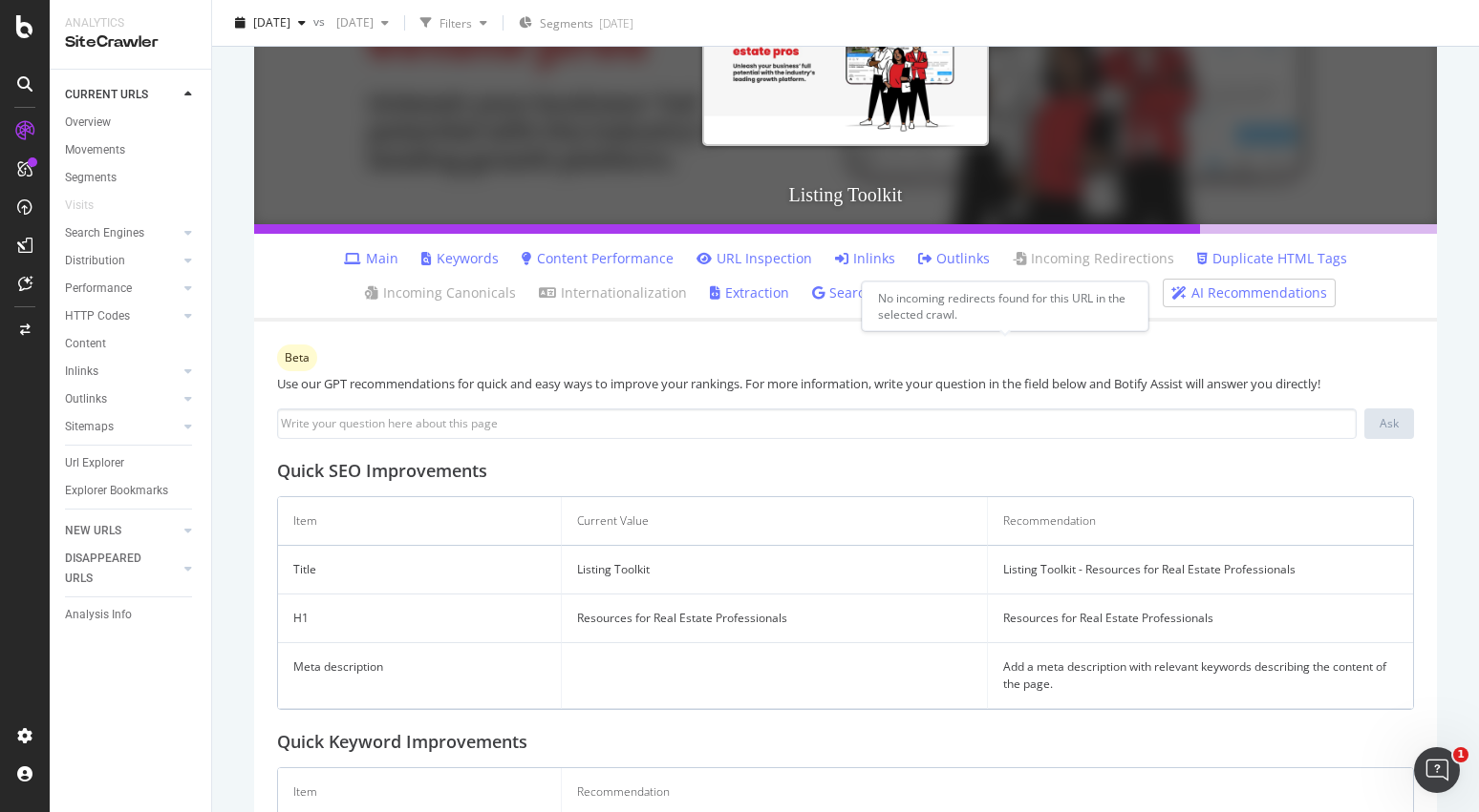
scroll to position [396, 0]
